Goal: Entertainment & Leisure: Browse casually

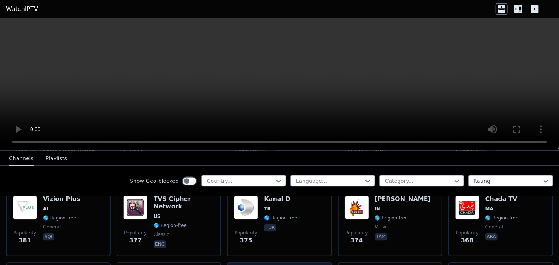
scroll to position [3703, 0]
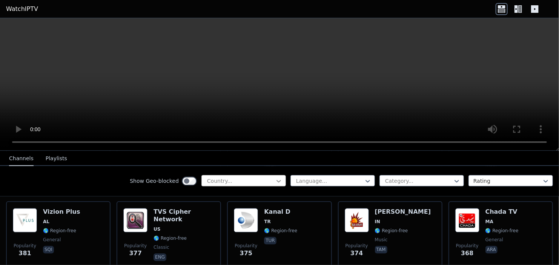
click at [277, 181] on icon at bounding box center [279, 181] width 5 height 3
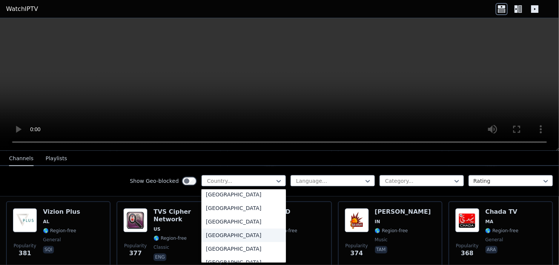
scroll to position [2660, 0]
click at [246, 208] on div "[GEOGRAPHIC_DATA]" at bounding box center [244, 208] width 85 height 14
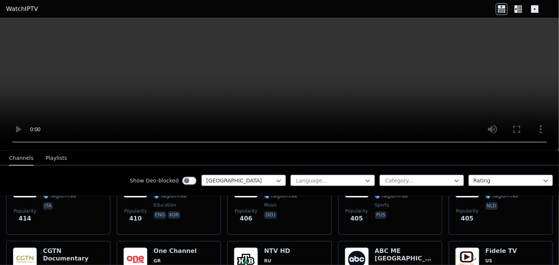
scroll to position [3552, 0]
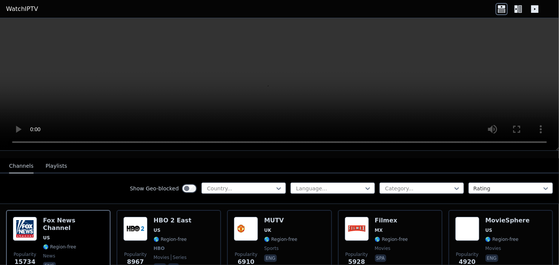
scroll to position [75, 0]
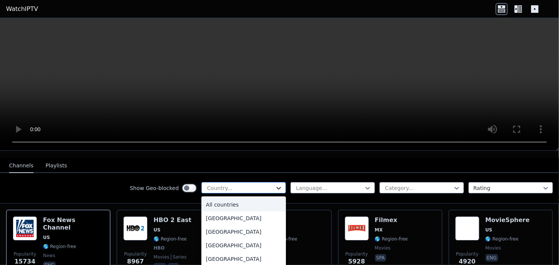
click at [277, 187] on icon at bounding box center [279, 188] width 5 height 3
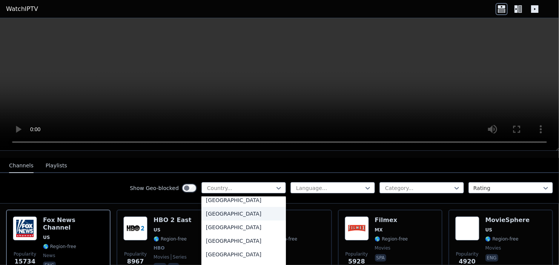
click at [234, 209] on div "[GEOGRAPHIC_DATA]" at bounding box center [244, 214] width 85 height 14
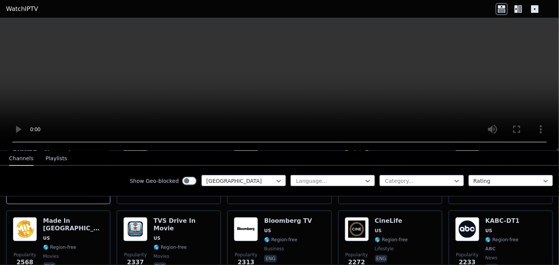
scroll to position [151, 0]
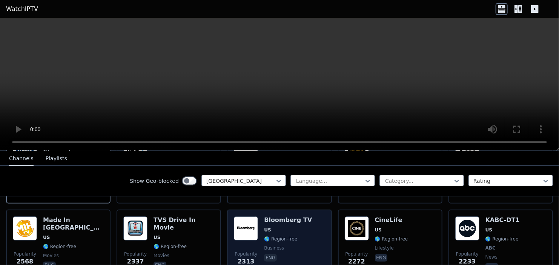
click at [305, 217] on div "Popularity 2313 Bloomberg TV US 🌎 Region-free business eng" at bounding box center [279, 245] width 91 height 56
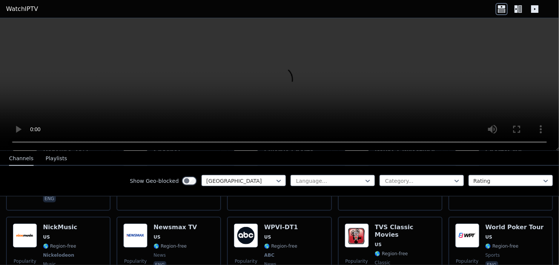
scroll to position [377, 0]
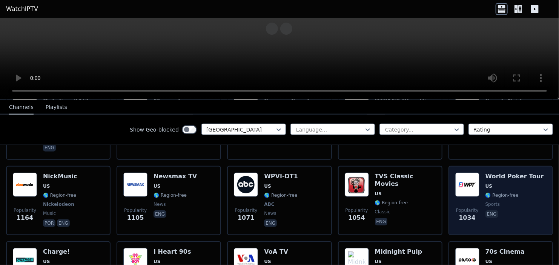
click at [522, 183] on span "US" at bounding box center [515, 186] width 58 height 6
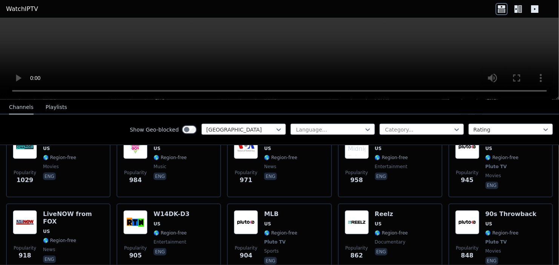
scroll to position [453, 0]
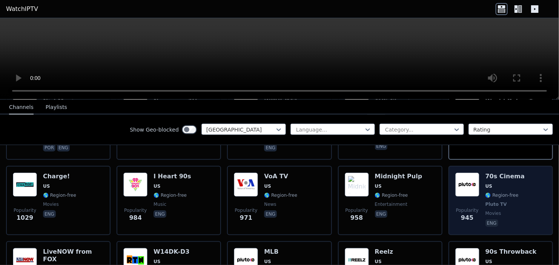
click at [511, 183] on span "US" at bounding box center [505, 186] width 39 height 6
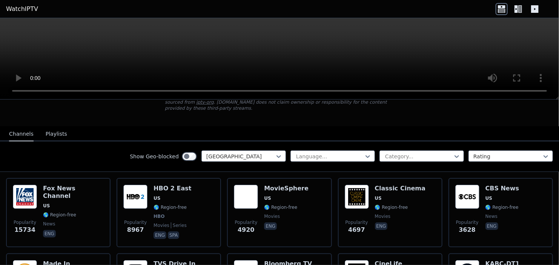
scroll to position [75, 0]
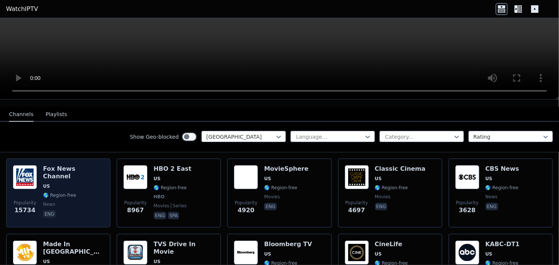
click at [80, 183] on span "US" at bounding box center [73, 186] width 61 height 6
click at [92, 177] on div "Fox News Channel US 🌎 Region-free news eng" at bounding box center [73, 193] width 61 height 56
click at [91, 192] on span "🌎 Region-free" at bounding box center [73, 195] width 61 height 6
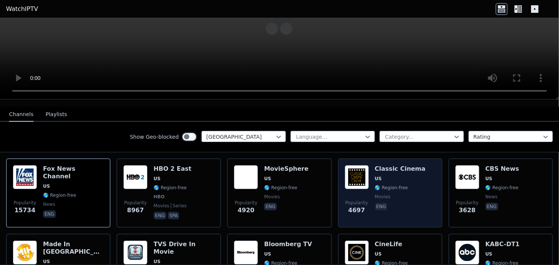
click at [408, 185] on span "🌎 Region-free" at bounding box center [400, 188] width 51 height 6
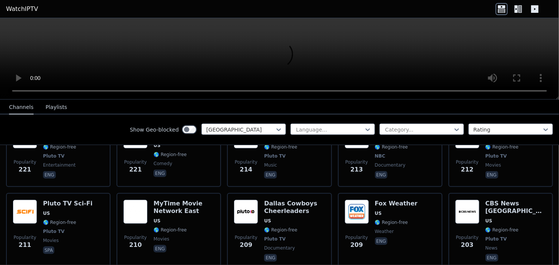
scroll to position [1962, 0]
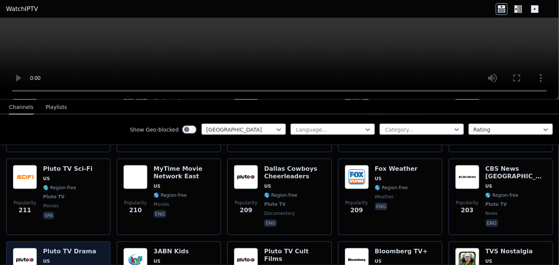
click at [83, 259] on span "US" at bounding box center [69, 262] width 53 height 6
click at [69, 259] on span "US" at bounding box center [69, 262] width 53 height 6
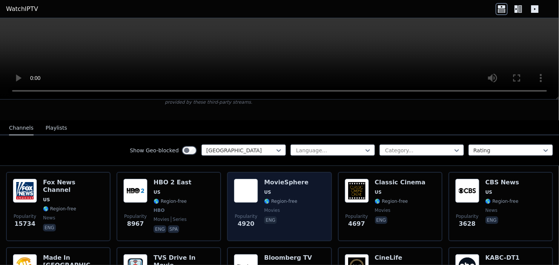
scroll to position [75, 0]
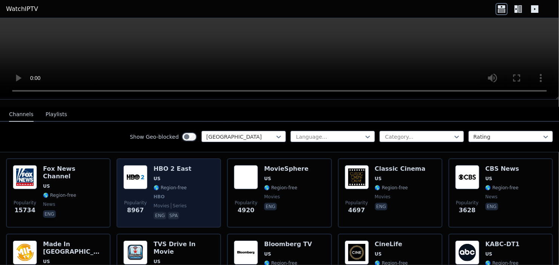
click at [179, 165] on h6 "HBO 2 East" at bounding box center [173, 169] width 38 height 8
click at [188, 168] on div "Popularity 8967 HBO 2 East US 🌎 Region-free HBO movies series eng spa" at bounding box center [168, 193] width 91 height 56
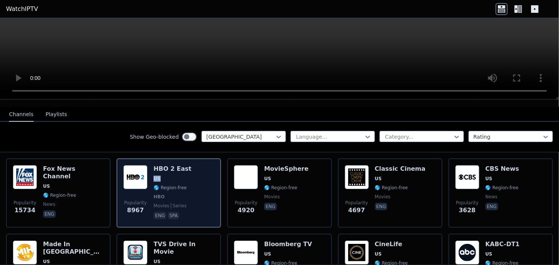
click at [188, 168] on div "Popularity 8967 HBO 2 East US 🌎 Region-free HBO movies series eng spa" at bounding box center [168, 193] width 91 height 56
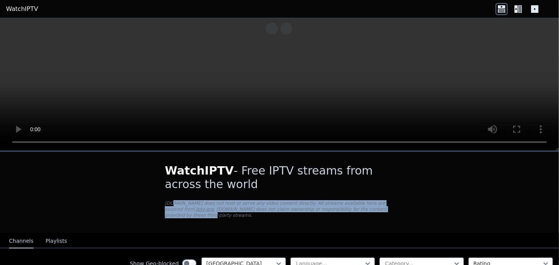
drag, startPoint x: 184, startPoint y: 202, endPoint x: 381, endPoint y: 214, distance: 196.9
click at [341, 213] on div "WatchIPTV - Free IPTV streams from across the world WatchIPTV.xyz does not host…" at bounding box center [280, 193] width 254 height 82
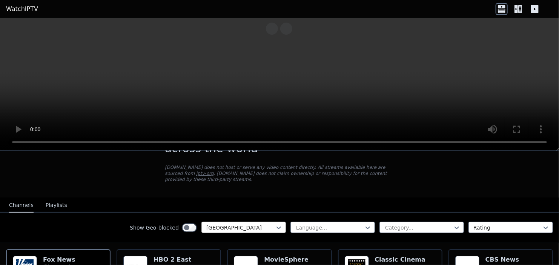
scroll to position [38, 0]
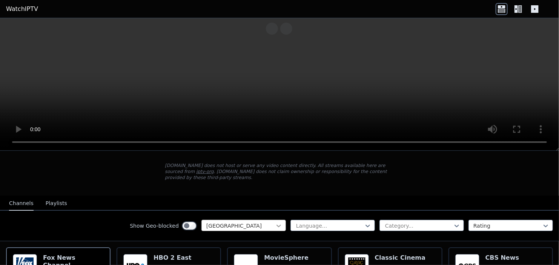
click at [277, 222] on icon at bounding box center [279, 226] width 8 height 8
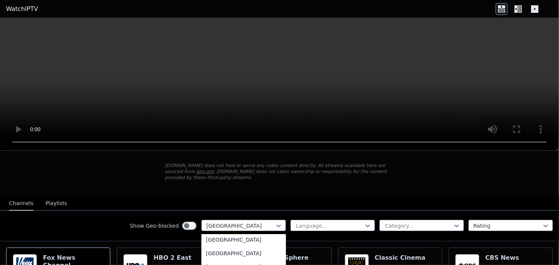
scroll to position [5, 0]
click at [240, 231] on div "All countries" at bounding box center [244, 238] width 85 height 14
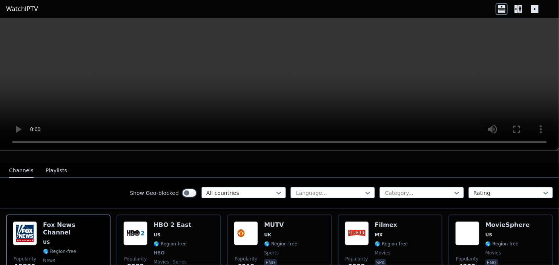
scroll to position [113, 0]
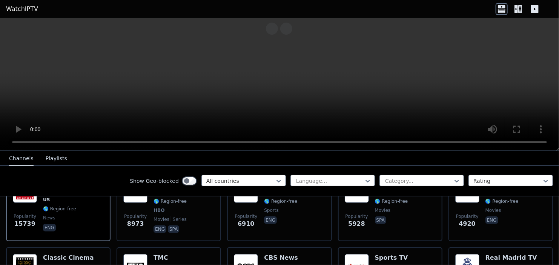
click at [107, 9] on header "WatchIPTV" at bounding box center [279, 9] width 559 height 18
click at [25, 12] on link "WatchIPTV" at bounding box center [22, 9] width 32 height 9
click at [28, 9] on link "WatchIPTV" at bounding box center [22, 9] width 32 height 9
click at [27, 9] on link "WatchIPTV" at bounding box center [22, 9] width 32 height 9
